Goal: Task Accomplishment & Management: Manage account settings

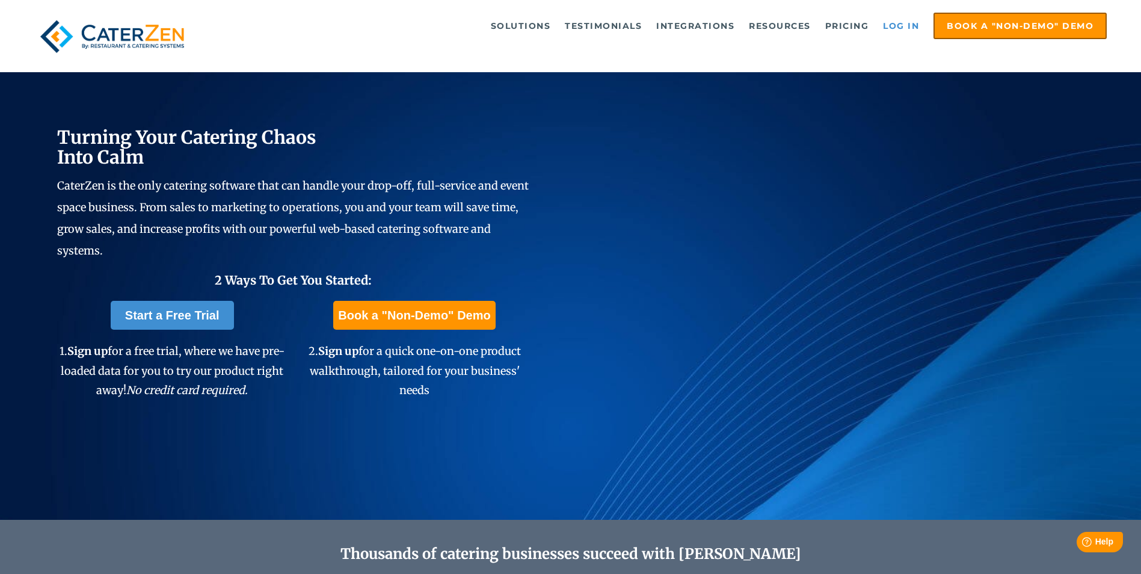
click at [895, 28] on link "Log in" at bounding box center [901, 26] width 48 height 24
click at [889, 22] on link "Log in" at bounding box center [901, 26] width 48 height 24
click at [900, 25] on link "Log in" at bounding box center [901, 26] width 48 height 24
click at [904, 21] on link "Log in" at bounding box center [901, 26] width 48 height 24
